Goal: Navigation & Orientation: Find specific page/section

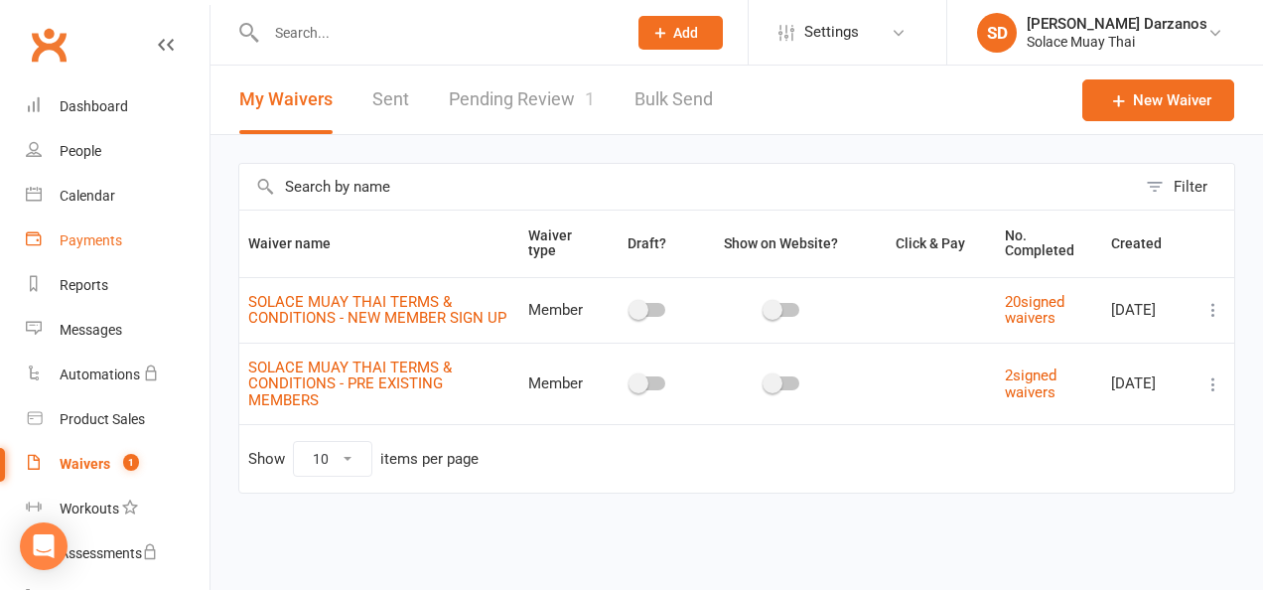
click at [92, 240] on div "Payments" at bounding box center [91, 240] width 63 height 16
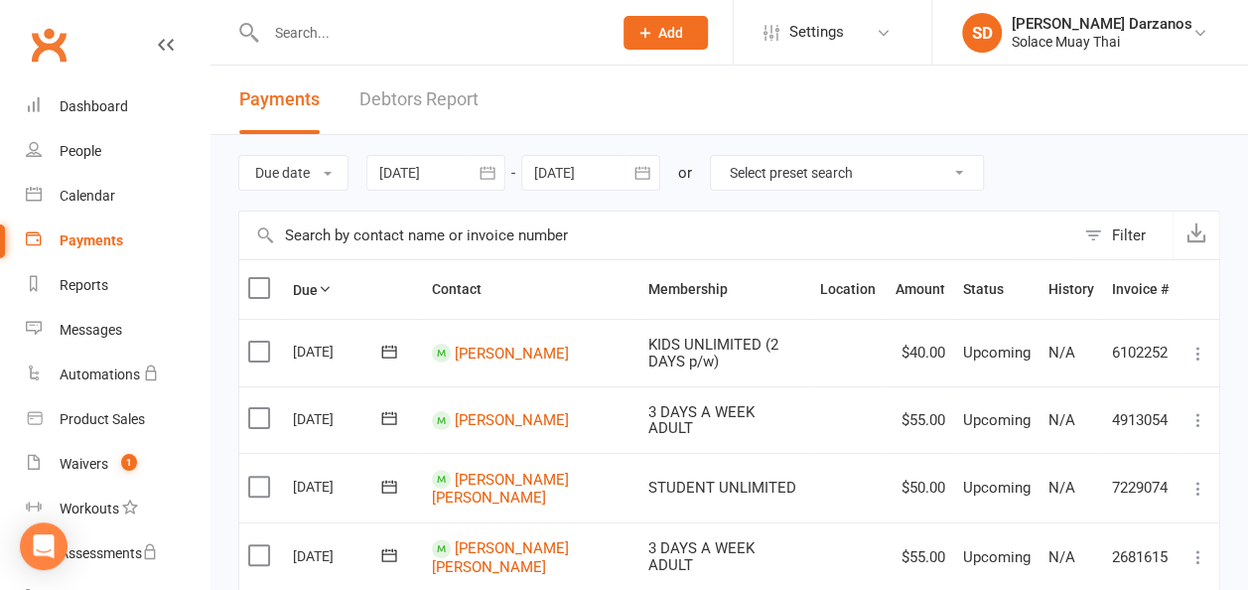
click at [967, 170] on select "Select preset search All failures All skipped payments All pending payments Suc…" at bounding box center [847, 173] width 272 height 34
select select "0"
click at [725, 156] on select "Select preset search All failures All skipped payments All pending payments Suc…" at bounding box center [847, 173] width 272 height 34
type input "[DATE]"
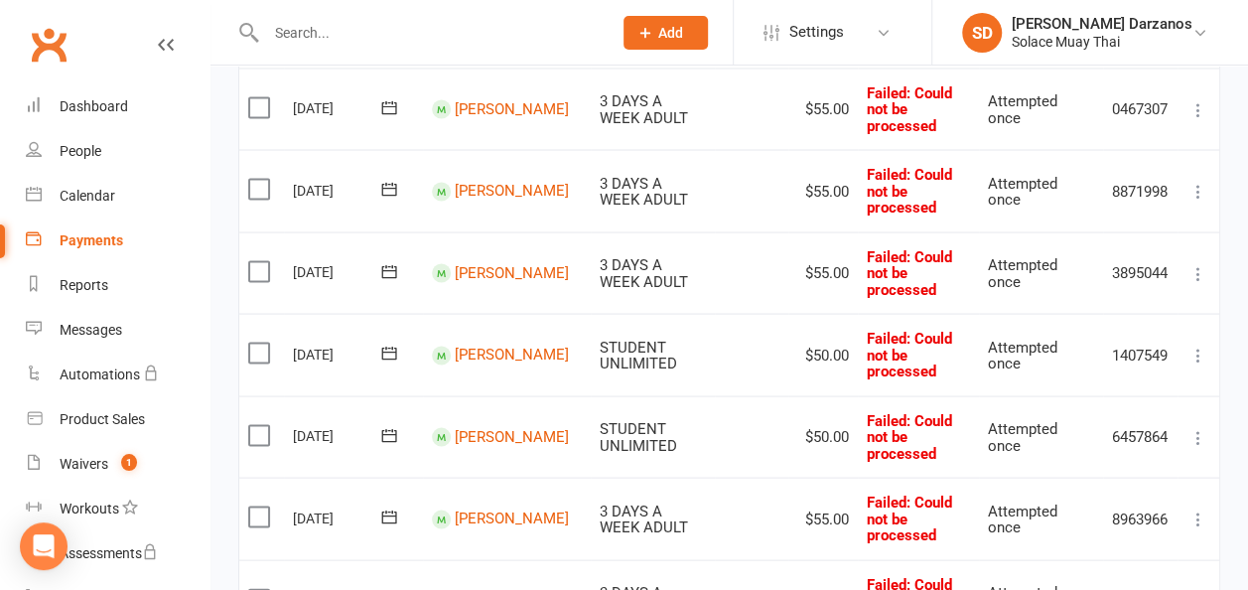
scroll to position [1798, 0]
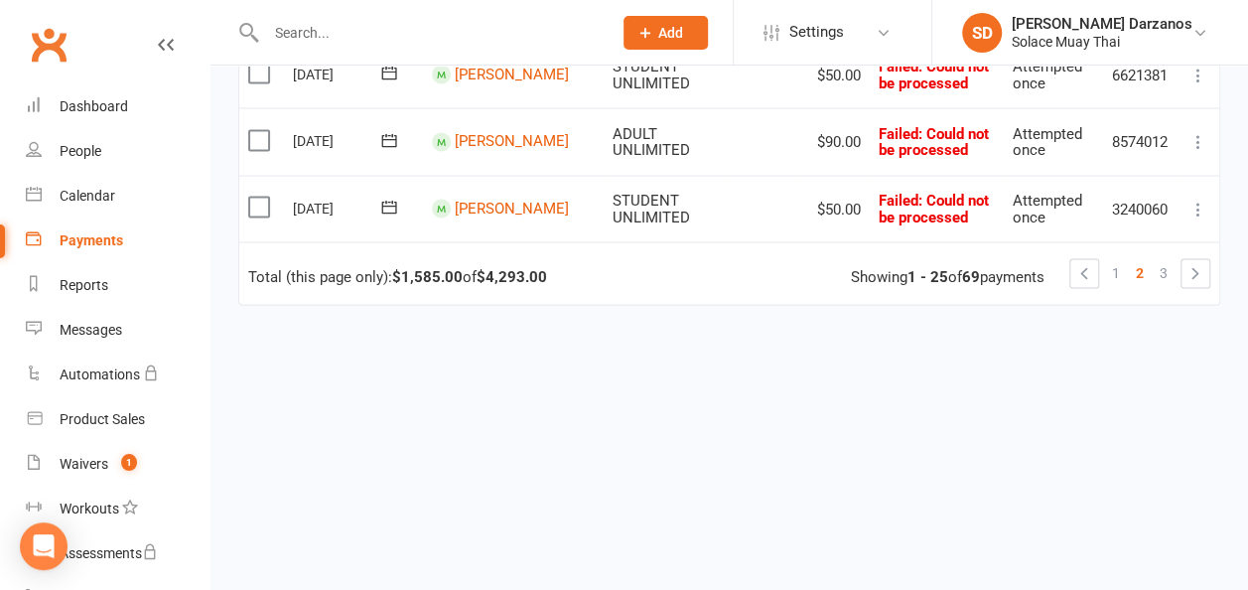
scroll to position [1863, 0]
click at [1172, 274] on link "3" at bounding box center [1164, 272] width 24 height 28
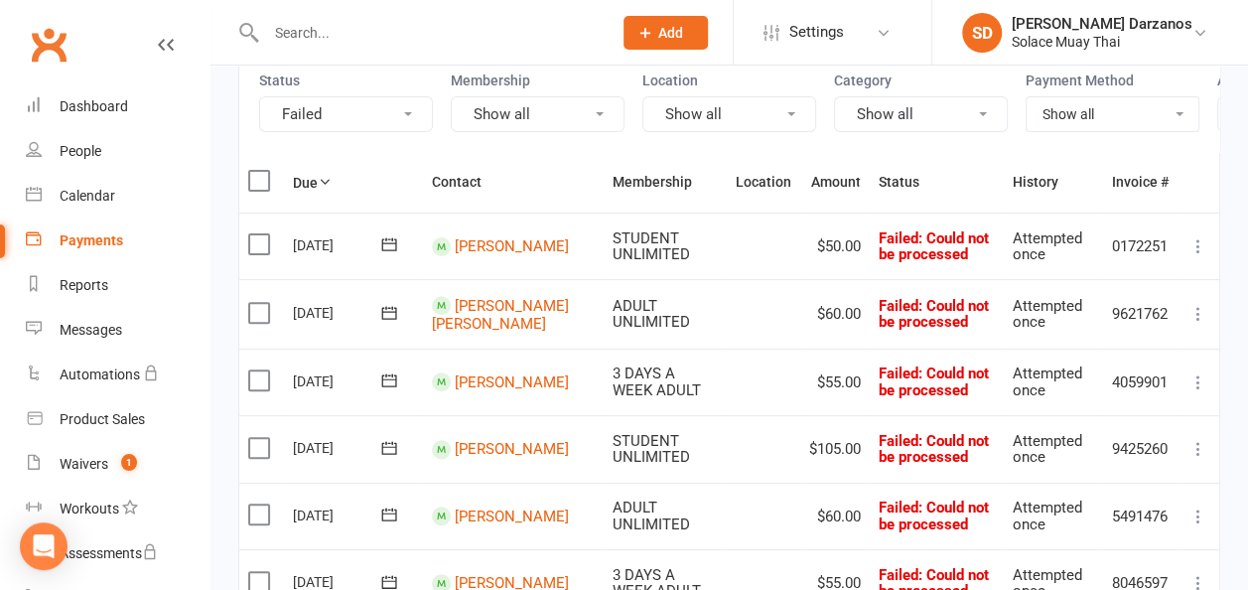
scroll to position [195, 0]
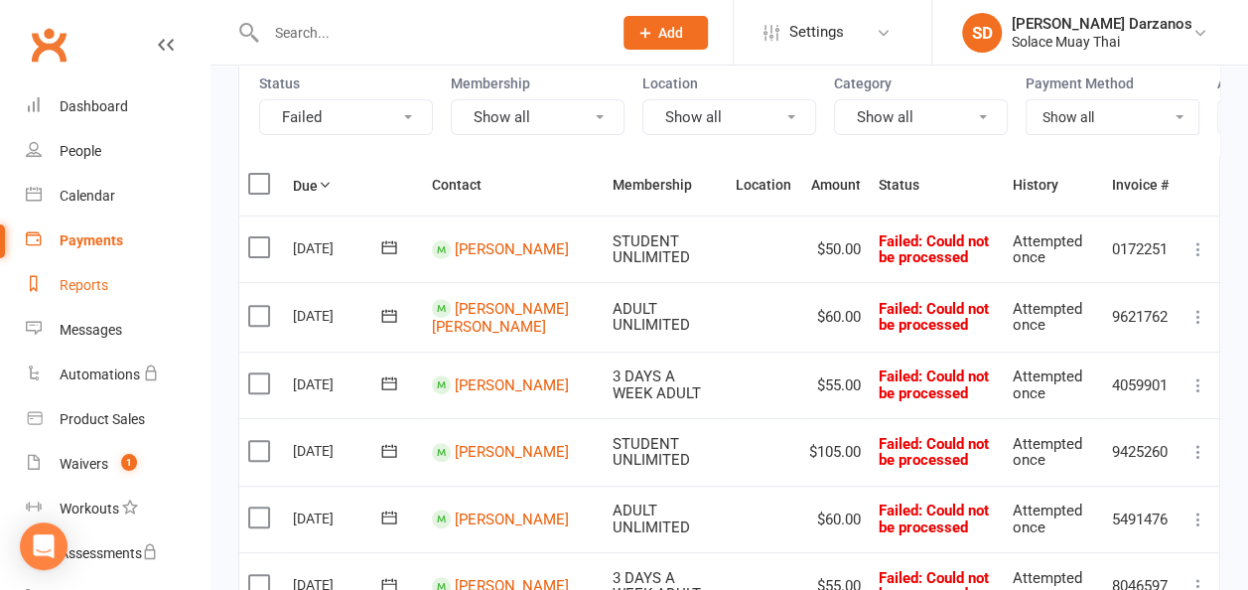
click at [85, 292] on div "Reports" at bounding box center [84, 285] width 49 height 16
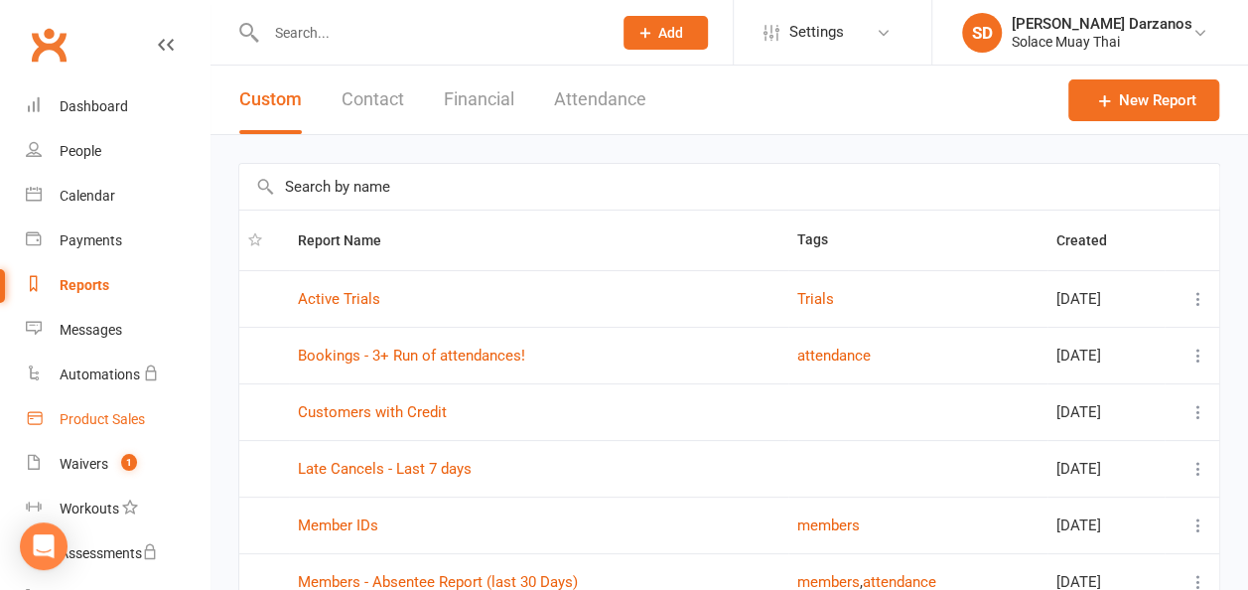
click at [95, 415] on div "Product Sales" at bounding box center [102, 419] width 85 height 16
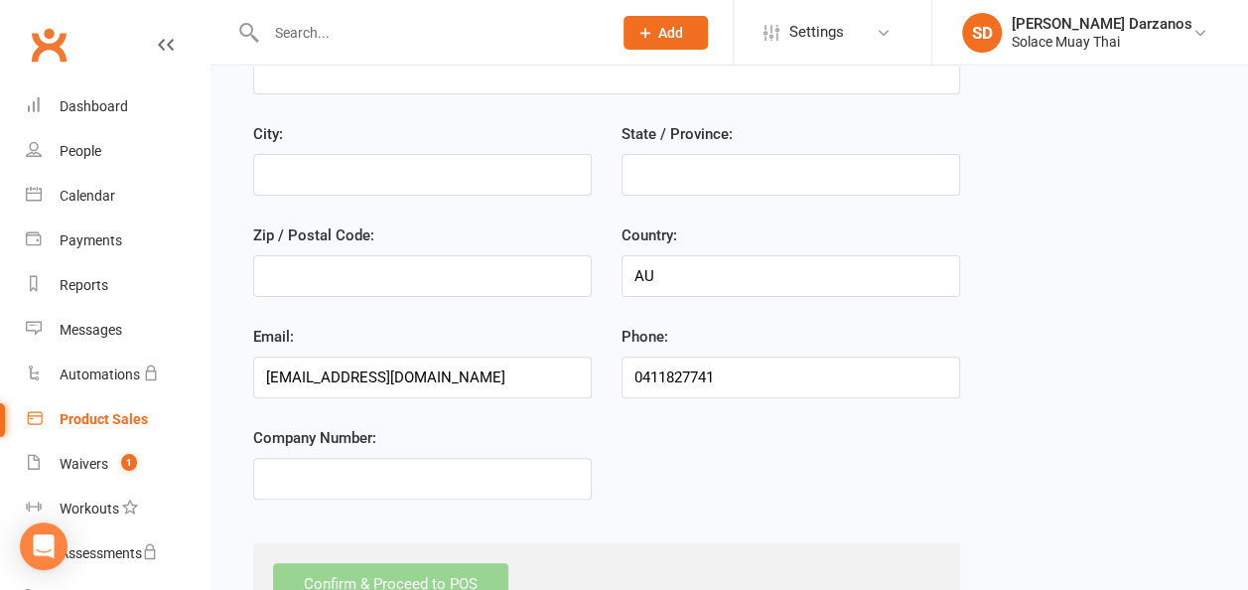
scroll to position [159, 0]
click at [97, 468] on div "Waivers" at bounding box center [84, 464] width 49 height 16
